Goal: Task Accomplishment & Management: Complete application form

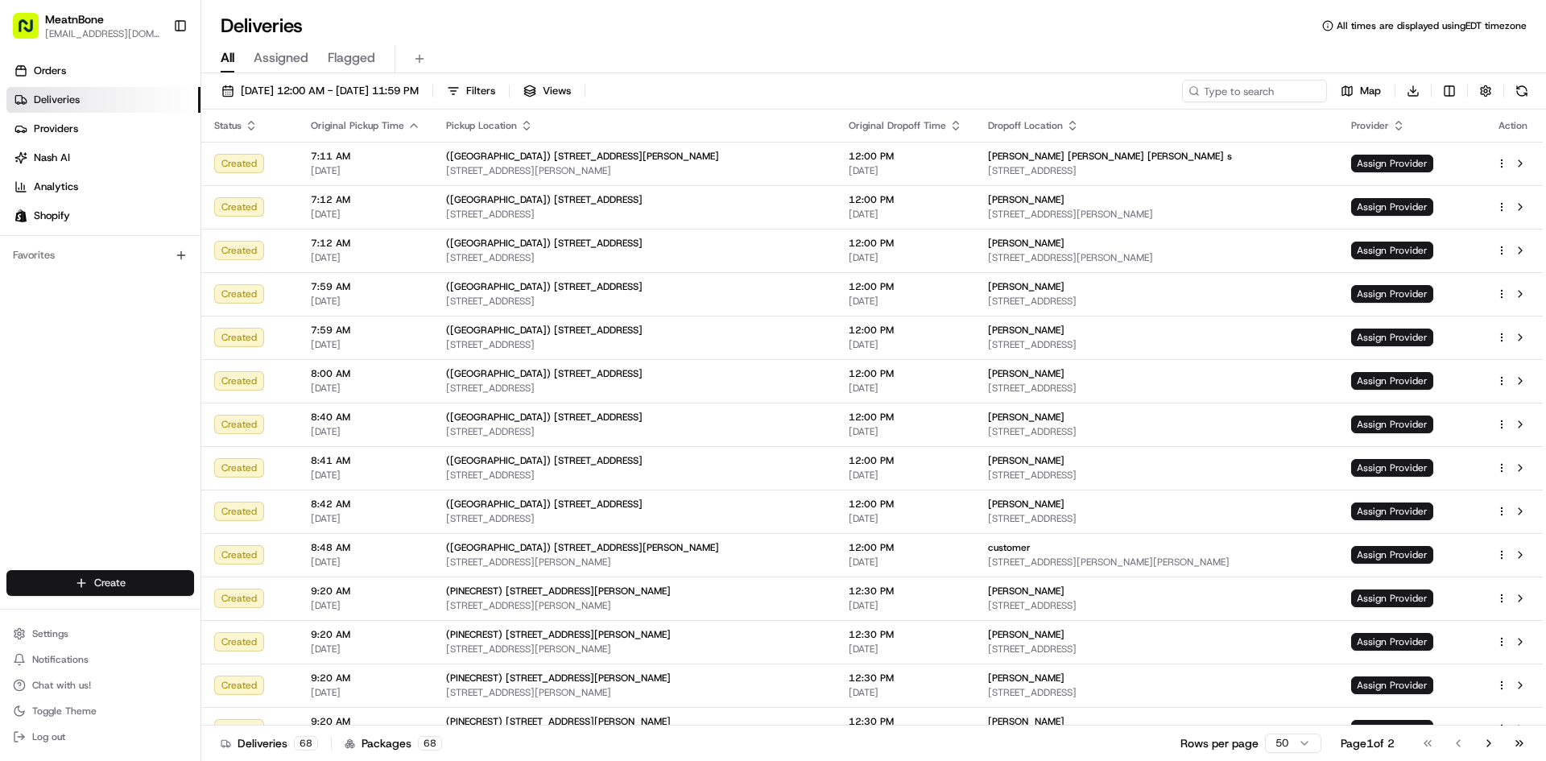
click at [130, 585] on html "MeatnBone tlobracco@meatnbone.com Toggle Sidebar Orders Deliveries Providers Na…" at bounding box center [773, 380] width 1546 height 761
click at [259, 613] on link "Delivery" at bounding box center [291, 612] width 180 height 29
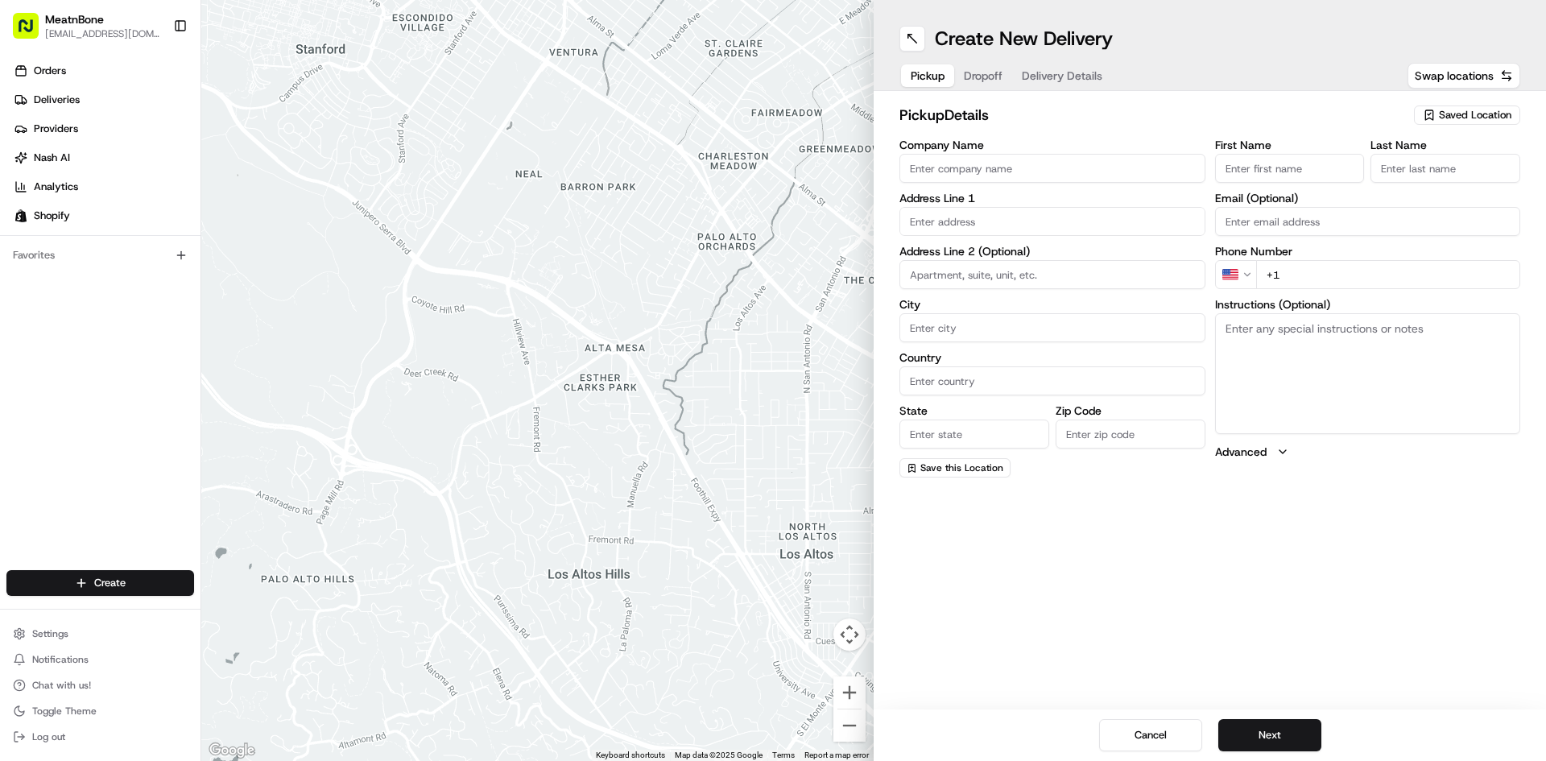
click at [93, 113] on ul "Orders Deliveries Providers Nash AI Analytics Shopify" at bounding box center [103, 143] width 194 height 171
click at [88, 94] on link "Deliveries" at bounding box center [103, 100] width 194 height 26
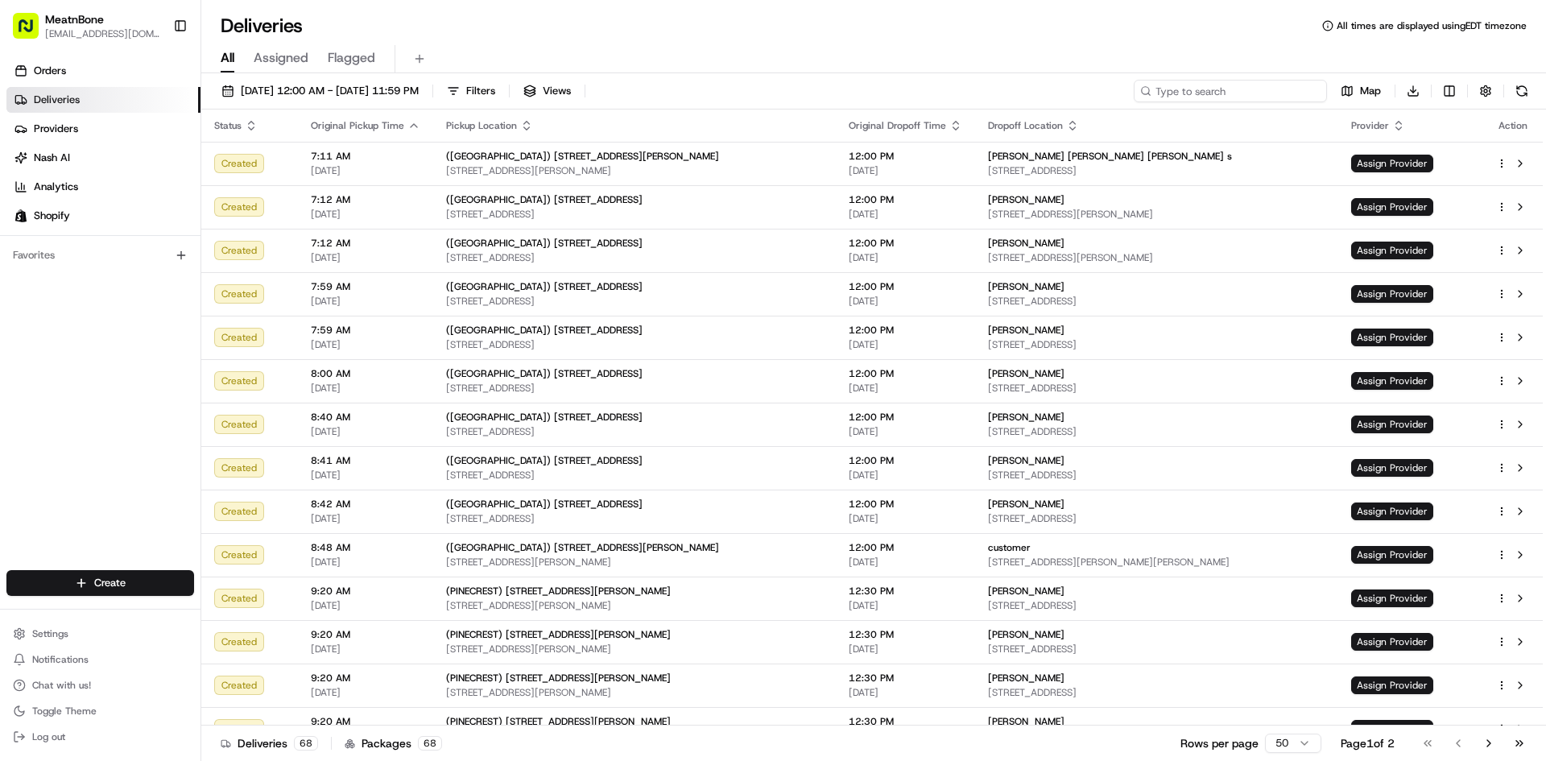
click at [1264, 93] on input at bounding box center [1230, 91] width 193 height 23
type input "jodi"
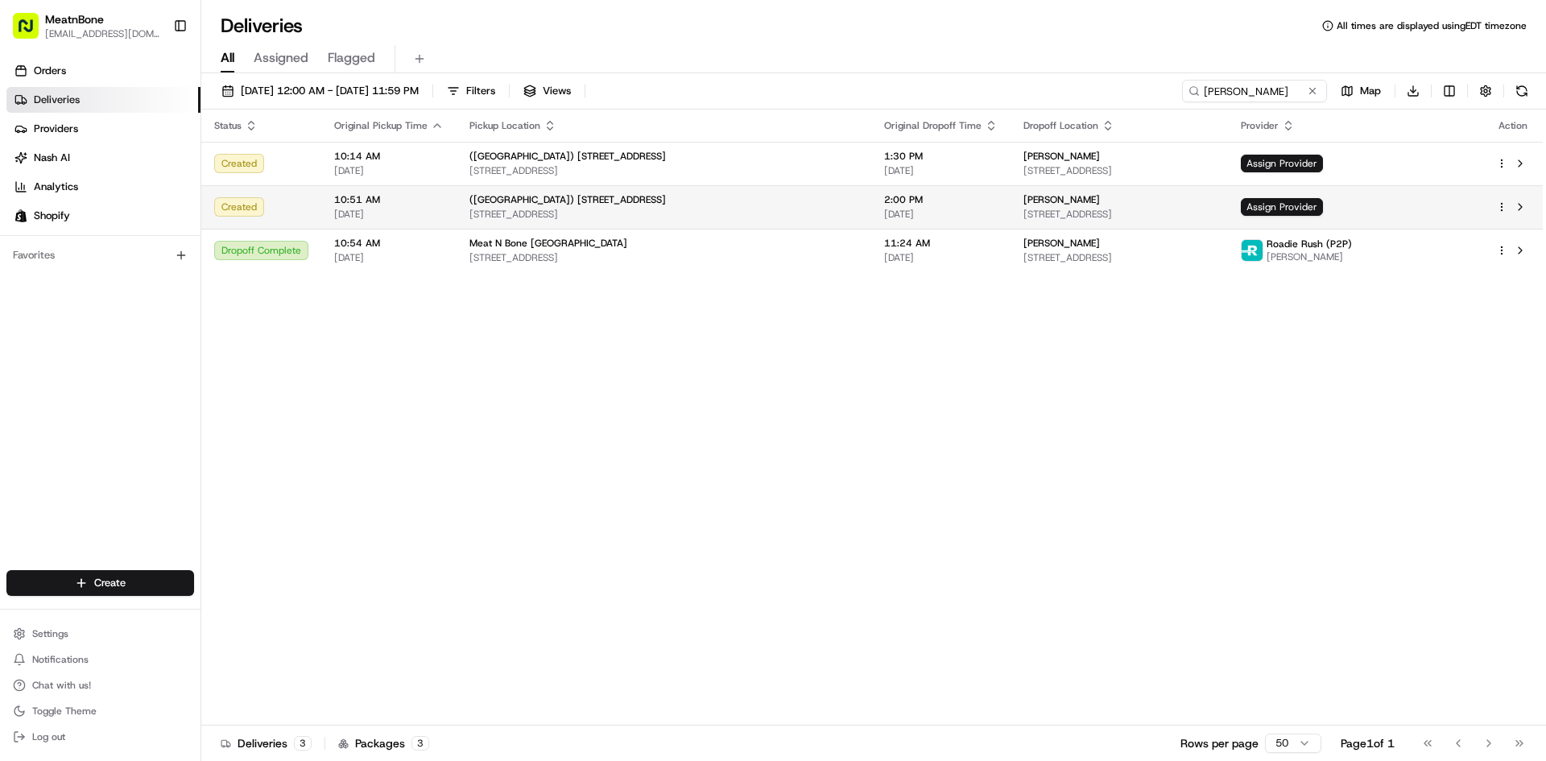
click at [1500, 205] on html "MeatnBone tlobracco@meatnbone.com Toggle Sidebar Orders Deliveries Providers Na…" at bounding box center [773, 380] width 1546 height 761
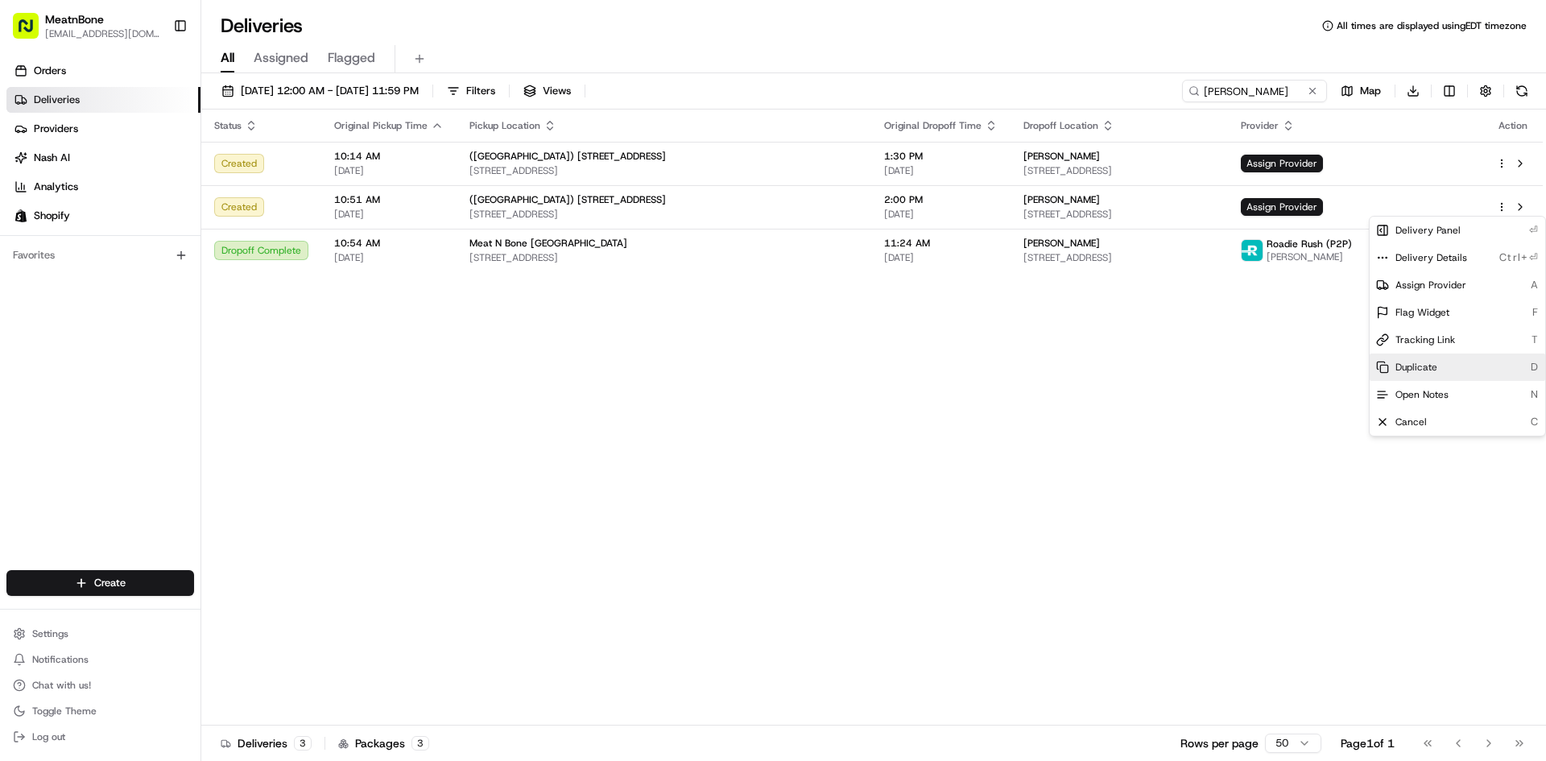
click at [1437, 366] on div "Duplicate D" at bounding box center [1458, 367] width 176 height 27
click at [1215, 356] on html "MeatnBone tlobracco@meatnbone.com Toggle Sidebar Orders Deliveries Providers Na…" at bounding box center [773, 380] width 1546 height 761
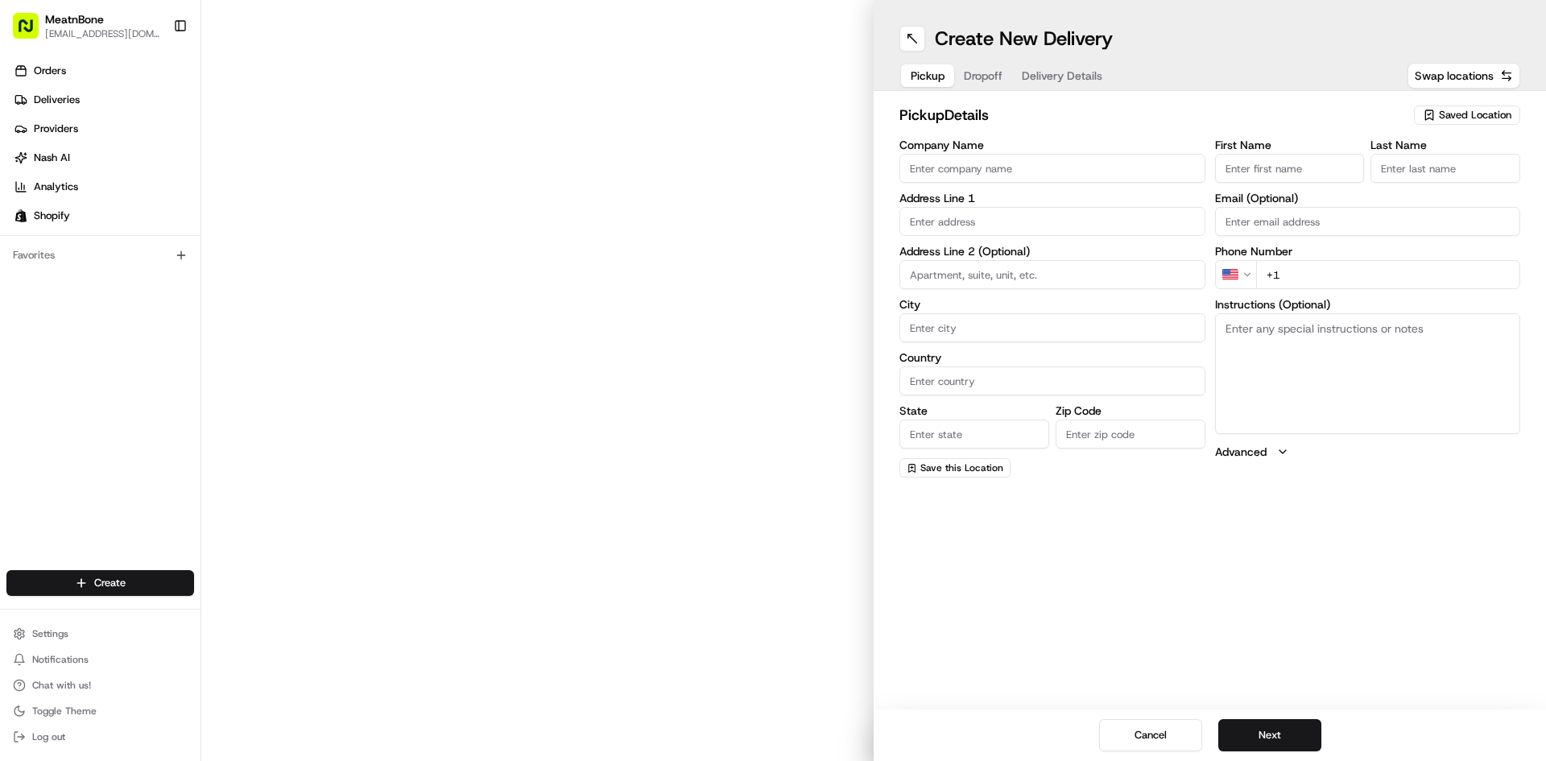
type input "([GEOGRAPHIC_DATA]) [STREET_ADDRESS]"
type input "[GEOGRAPHIC_DATA]"
type input "US"
type input "FL"
type input "33065"
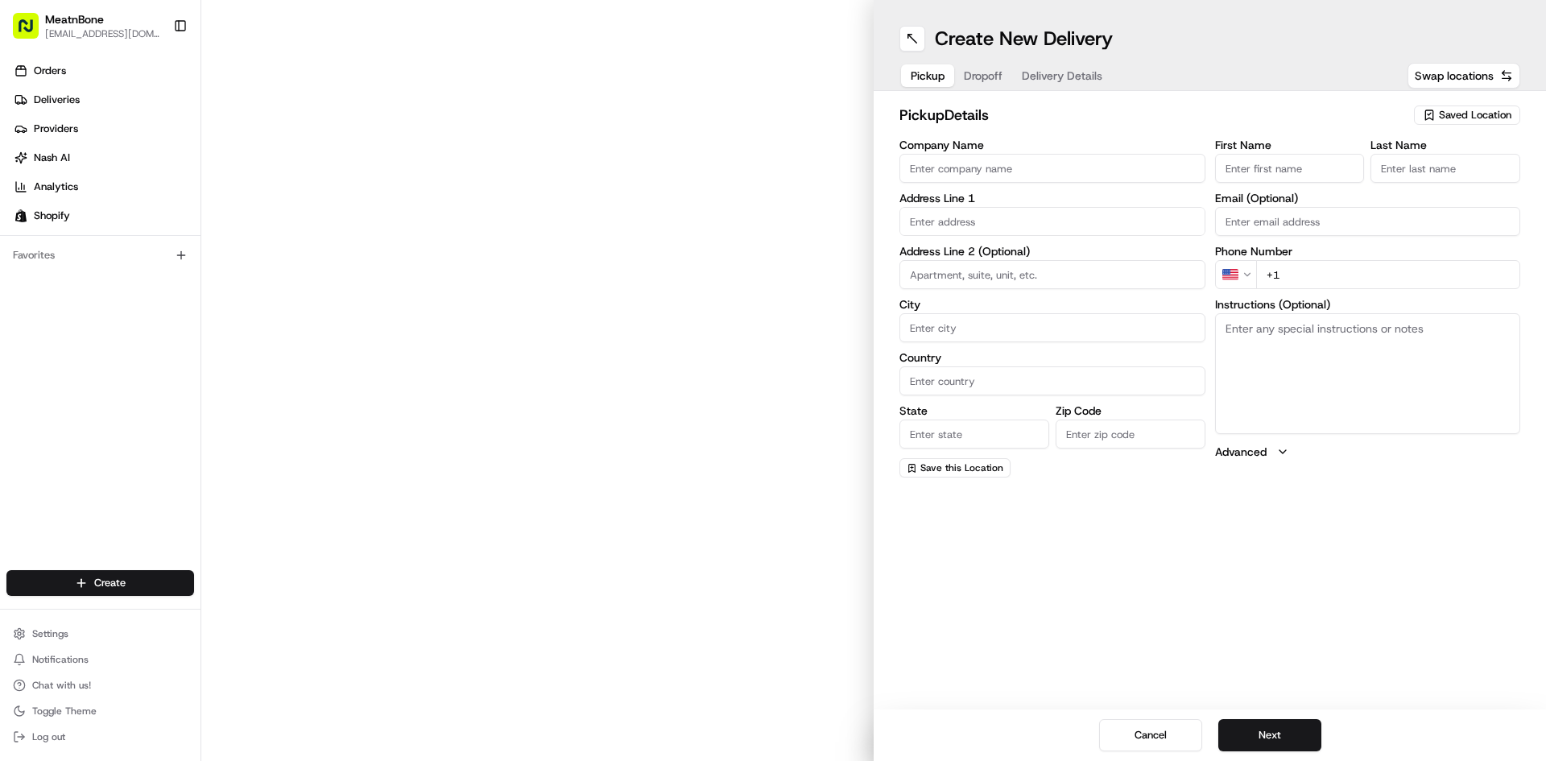
type input "[PHONE_NUMBER]"
type textarea "None Pickup Shopify order"
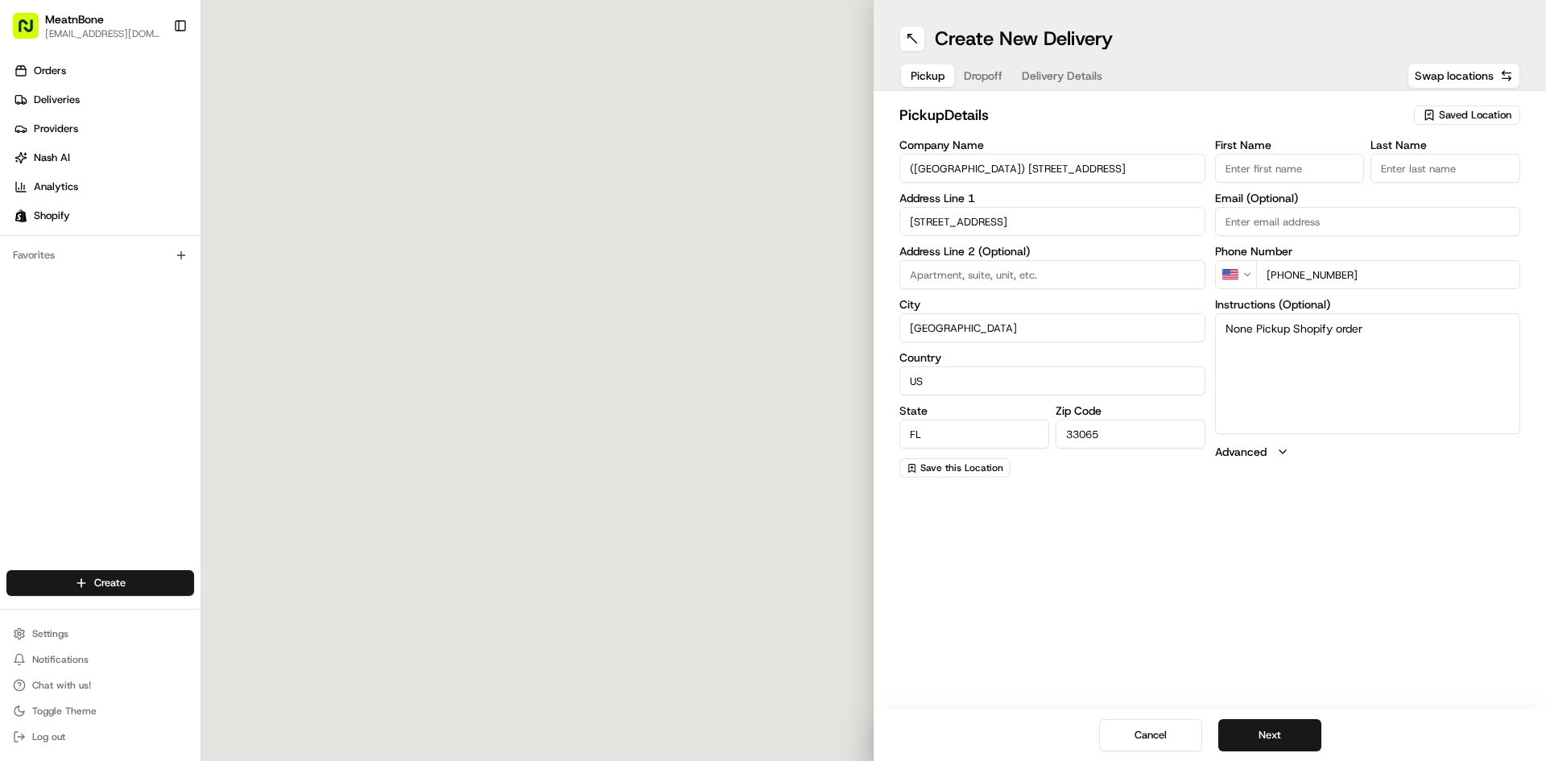
type input "[STREET_ADDRESS]"
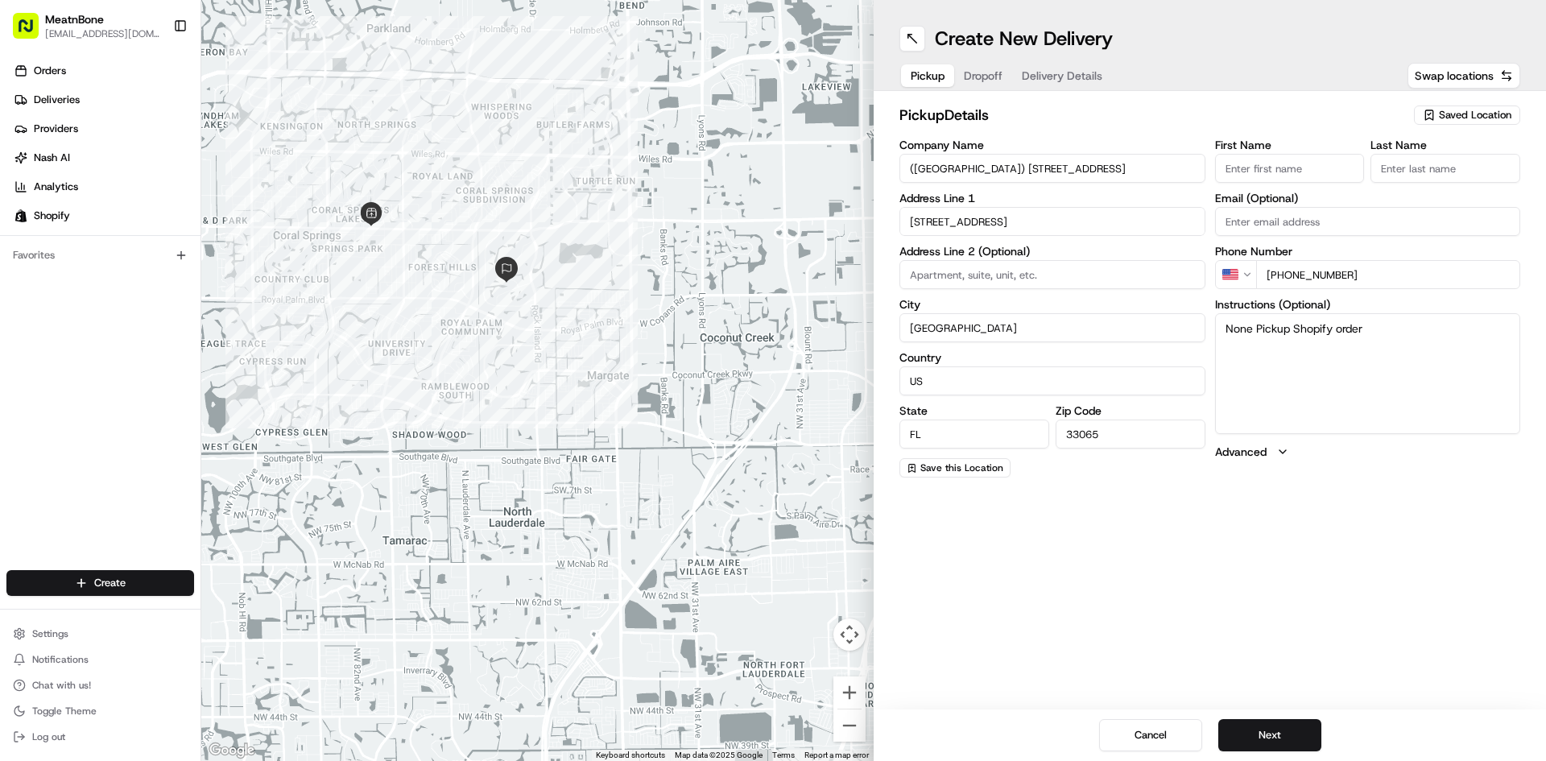
click at [1459, 110] on span "Saved Location" at bounding box center [1475, 115] width 72 height 14
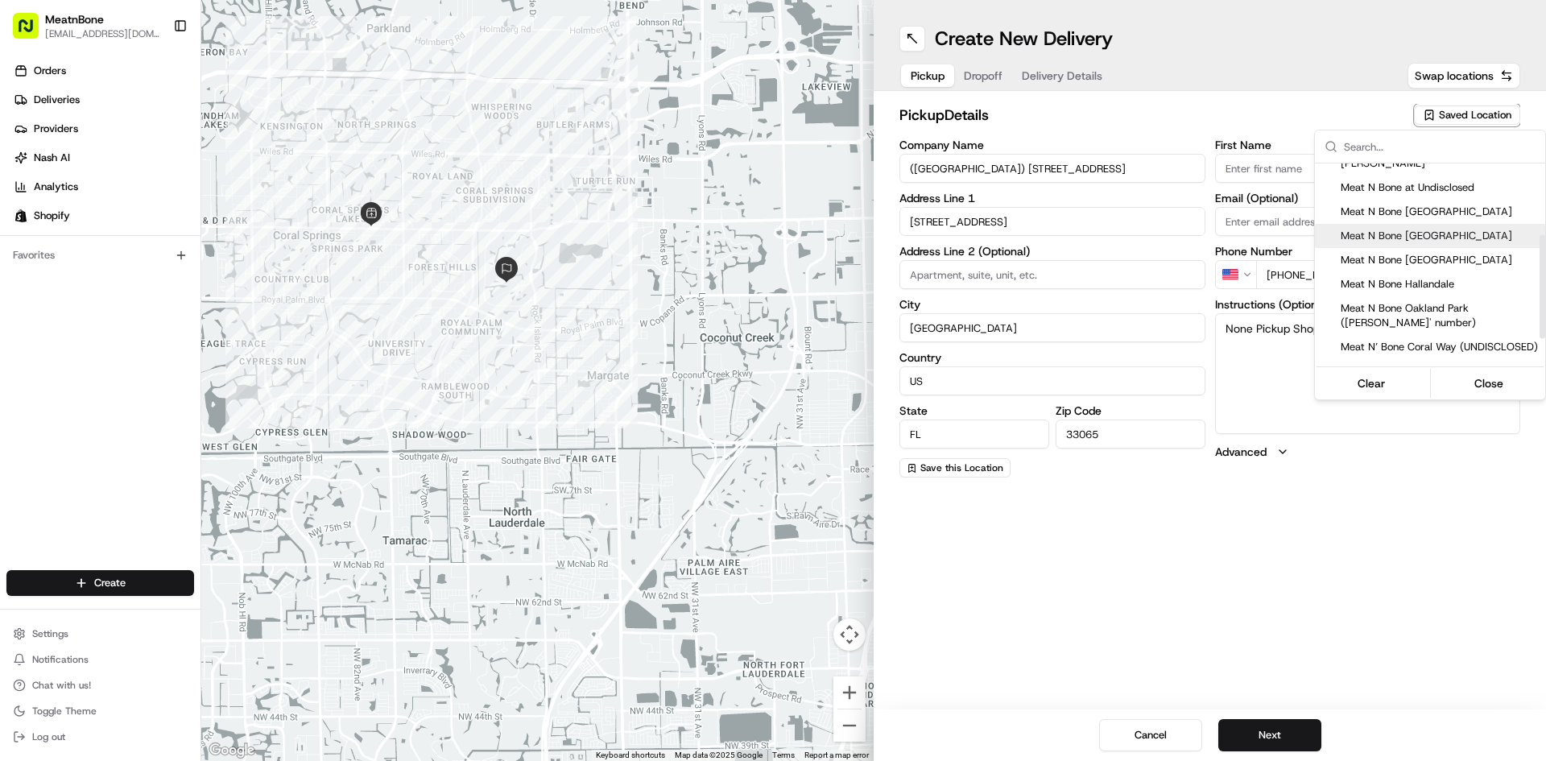
scroll to position [139, 0]
click at [1459, 307] on span "Meat N Bone Oakland Park ([PERSON_NAME]' number)" at bounding box center [1440, 314] width 198 height 29
type input "Meat N Bone Oakland Park ([PERSON_NAME]' number)"
type input "[STREET_ADDRESS][PERSON_NAME]"
type input "[GEOGRAPHIC_DATA]"
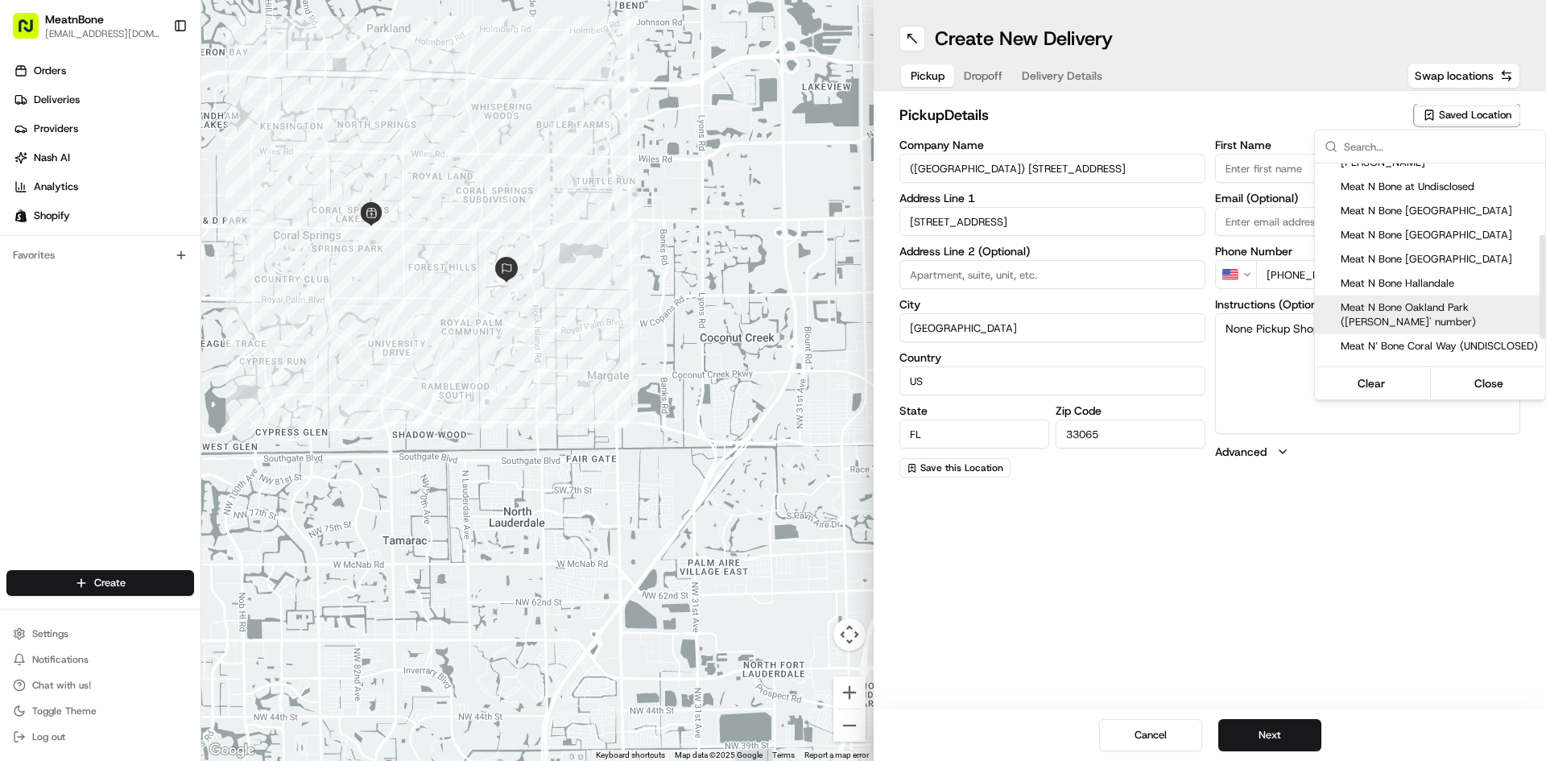
type input "33334"
type input "[PHONE_NUMBER]"
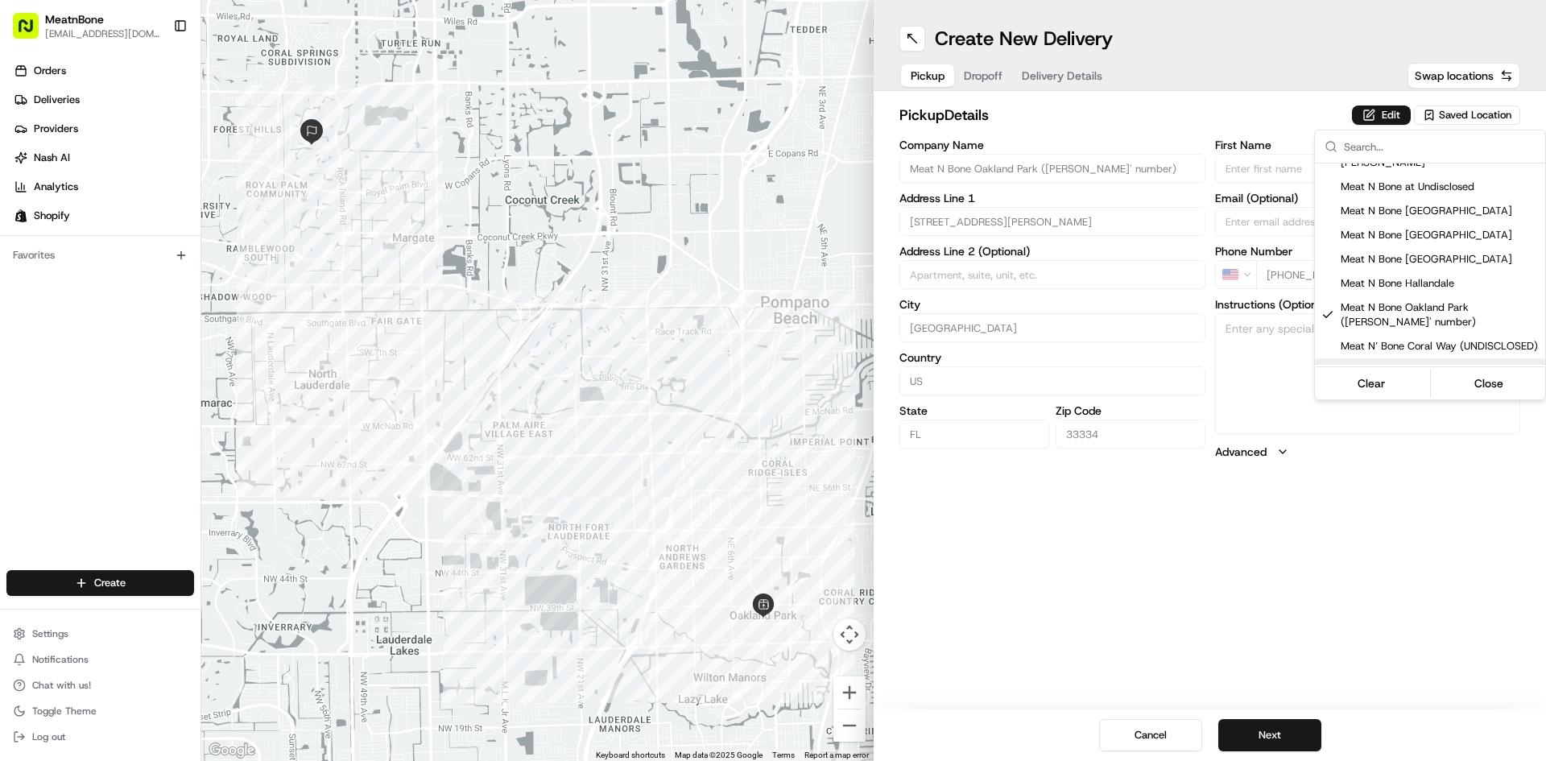
click at [1249, 737] on html "MeatnBone [EMAIL_ADDRESS][DOMAIN_NAME] Toggle Sidebar Orders Deliveries Provide…" at bounding box center [773, 380] width 1546 height 761
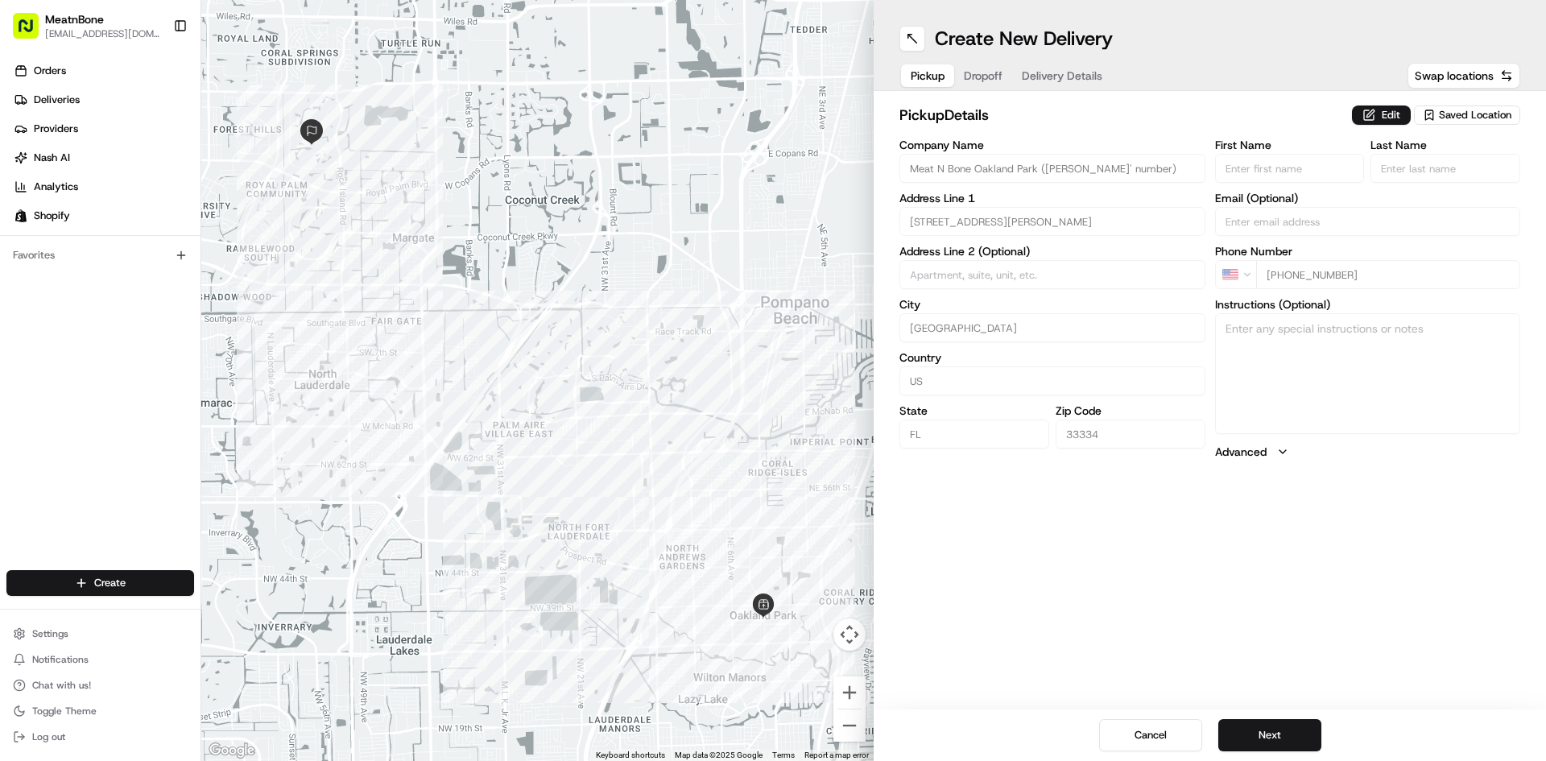
click at [1249, 737] on button "Next" at bounding box center [1269, 735] width 103 height 32
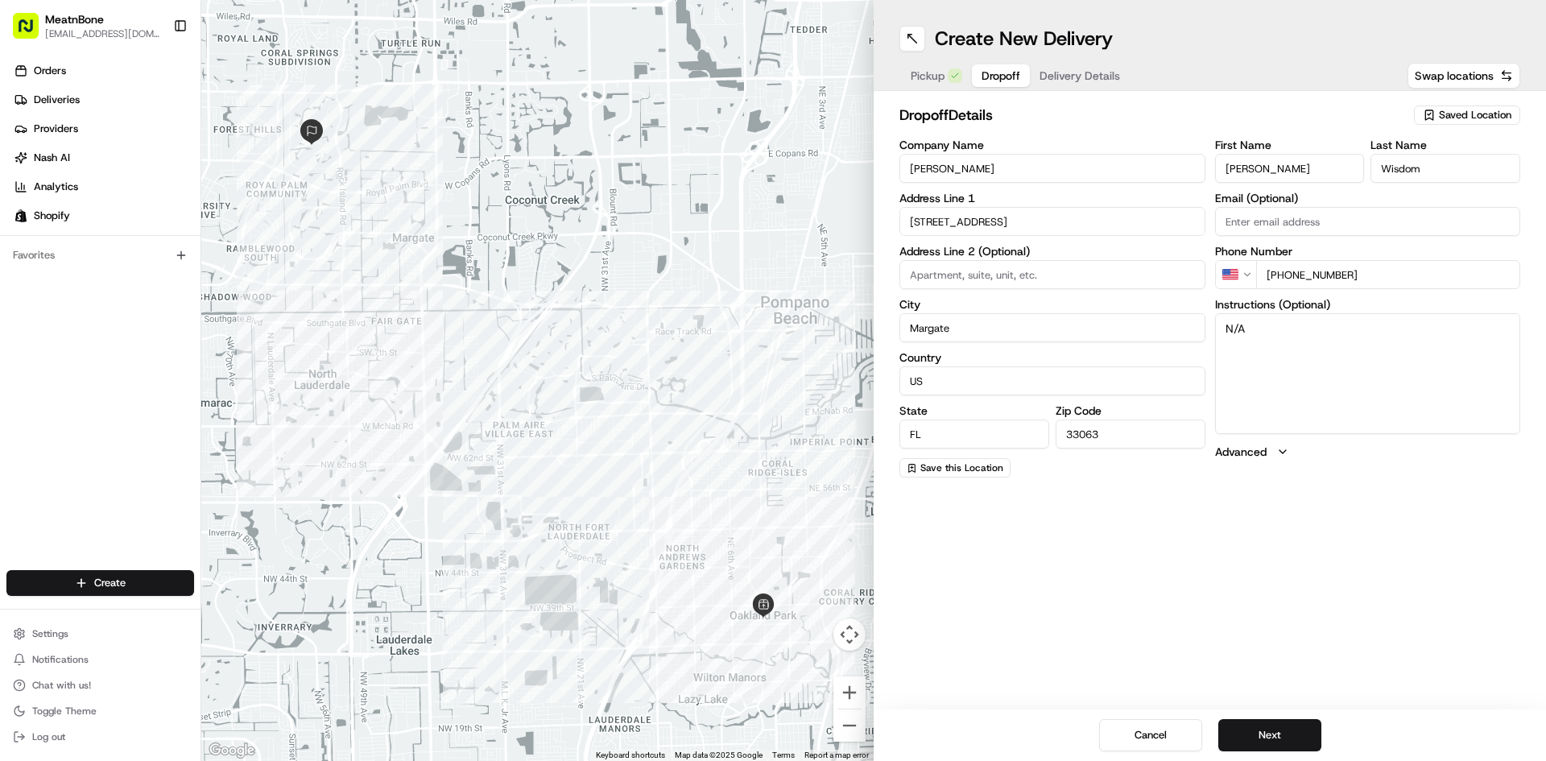
click at [928, 82] on span "Pickup" at bounding box center [928, 76] width 34 height 16
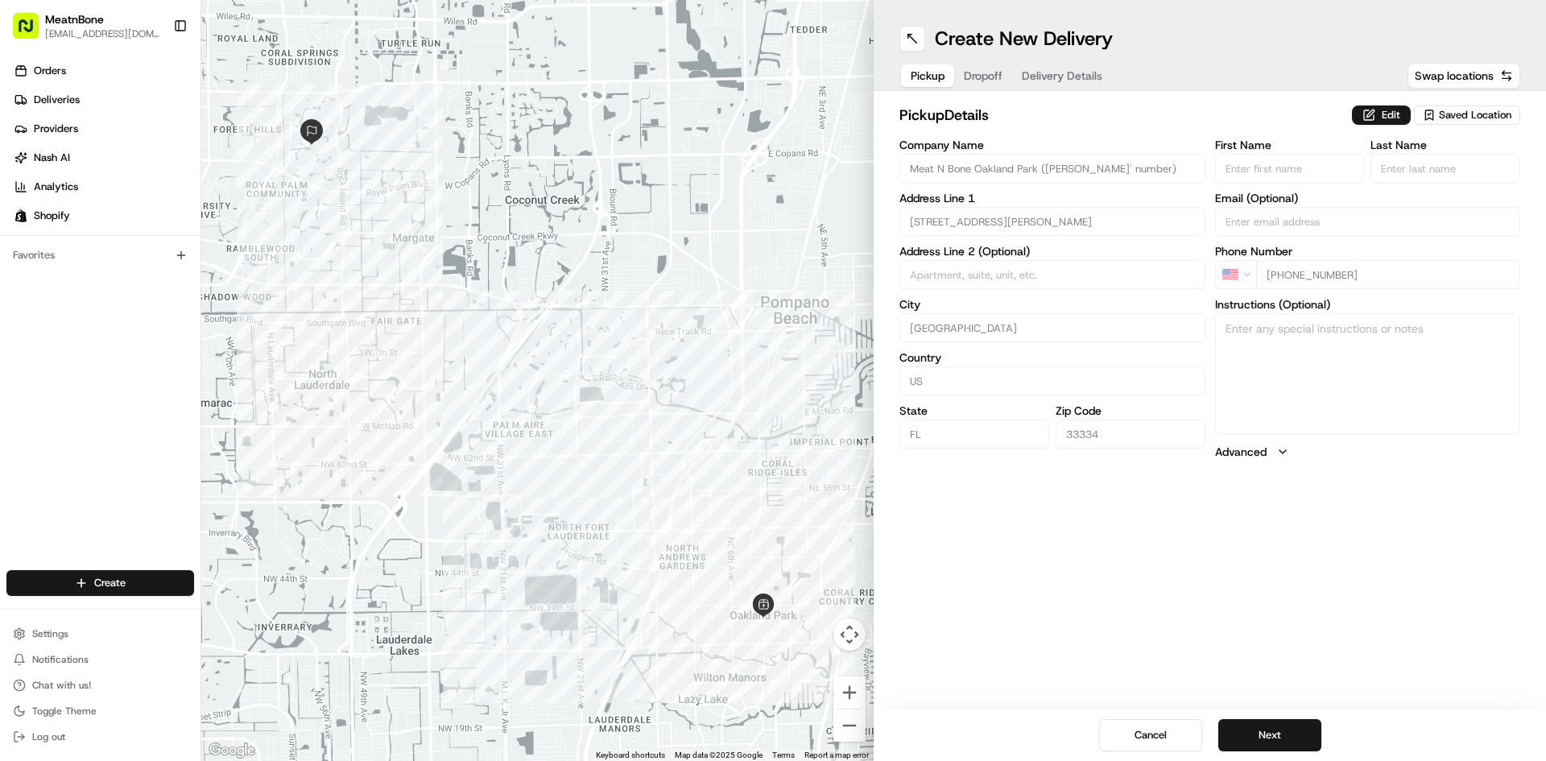
click at [976, 77] on button "Dropoff" at bounding box center [983, 75] width 58 height 23
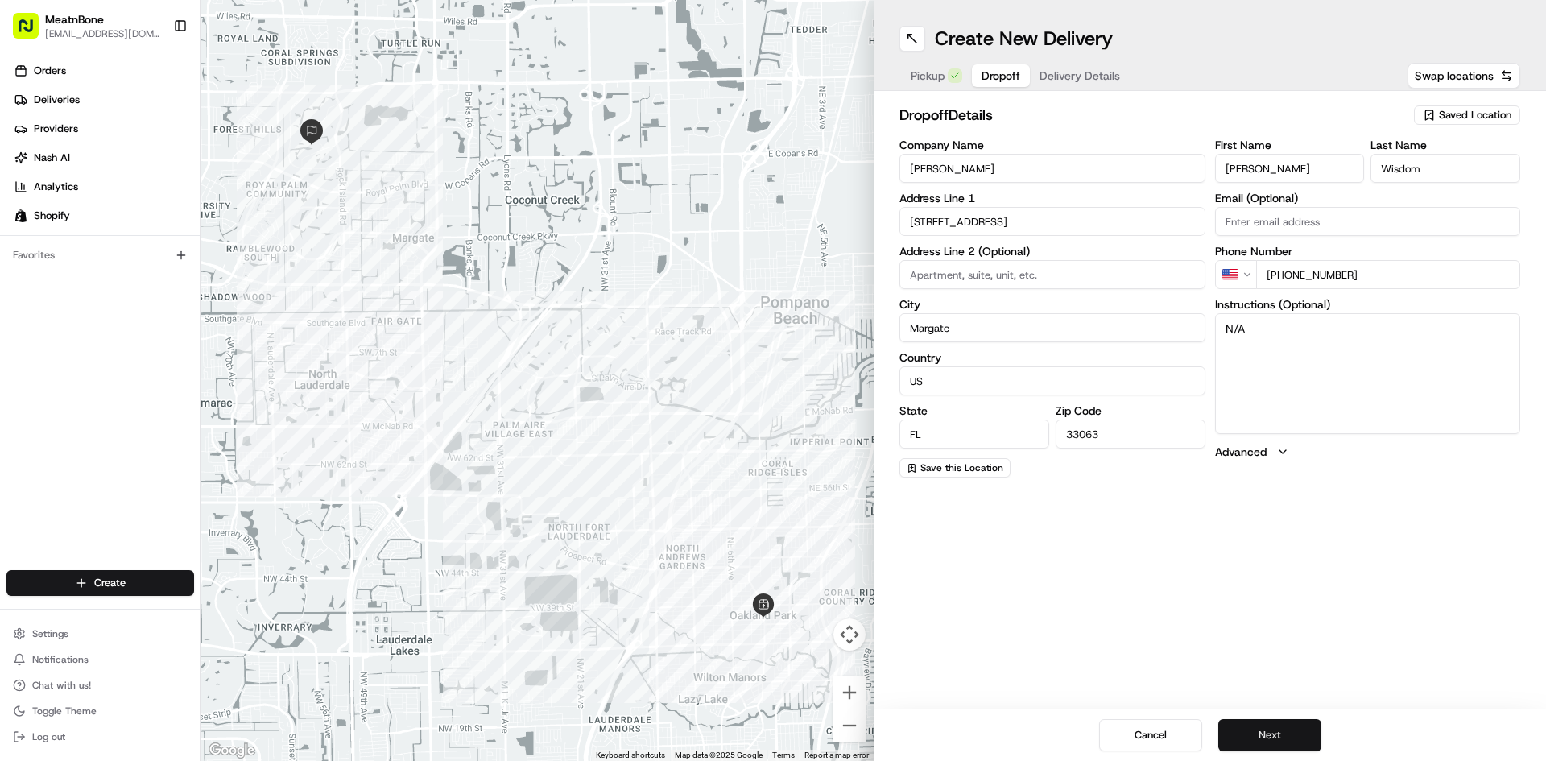
click at [1268, 739] on button "Next" at bounding box center [1269, 735] width 103 height 32
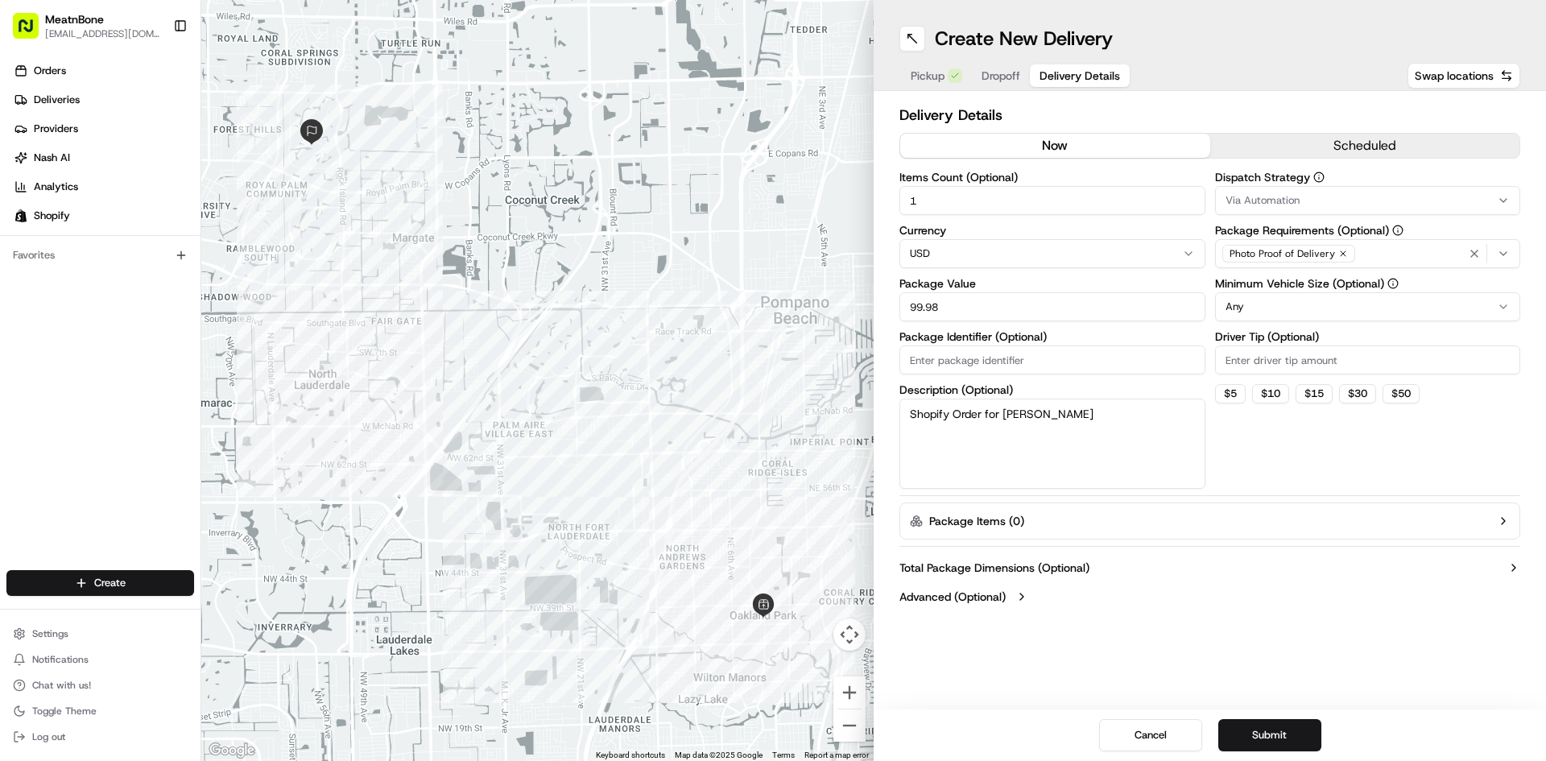
click at [977, 419] on textarea "Shopify Order for [PERSON_NAME]" at bounding box center [1053, 444] width 306 height 90
type textarea "meat"
click at [960, 306] on input "99.98" at bounding box center [1053, 306] width 306 height 29
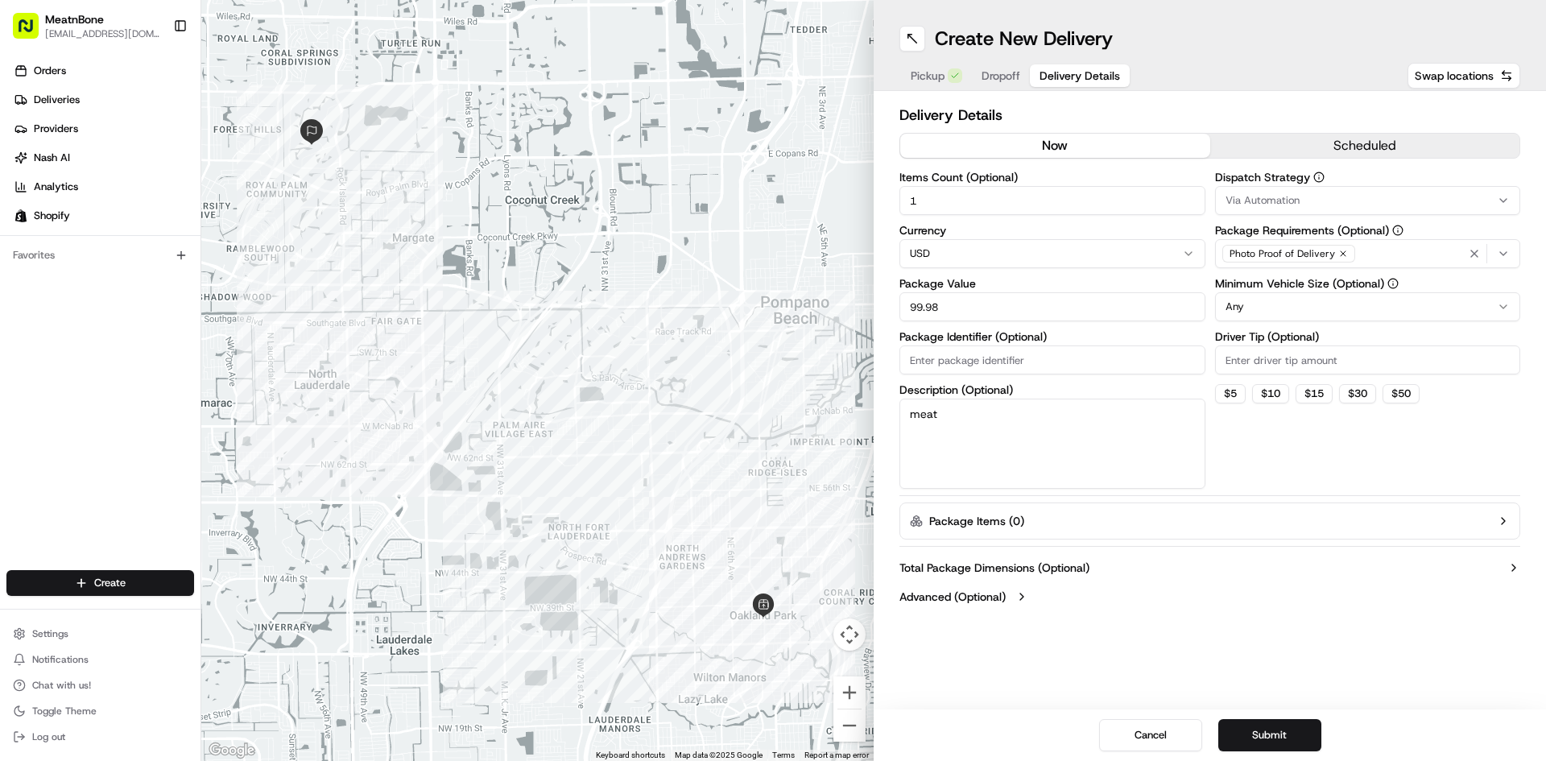
click at [960, 306] on input "99.98" at bounding box center [1053, 306] width 306 height 29
type input "250"
click at [1214, 639] on div "Create New Delivery Pickup Dropoff Delivery Details Swap locations Delivery Det…" at bounding box center [1210, 380] width 672 height 761
click at [1268, 727] on button "Submit" at bounding box center [1269, 735] width 103 height 32
